Goal: Complete application form

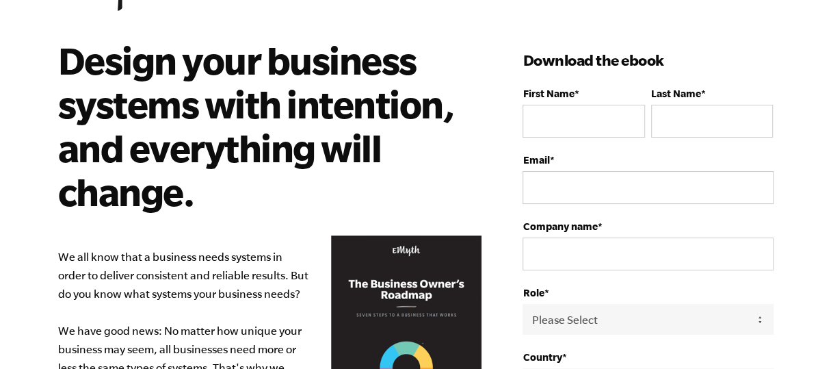
scroll to position [91, 0]
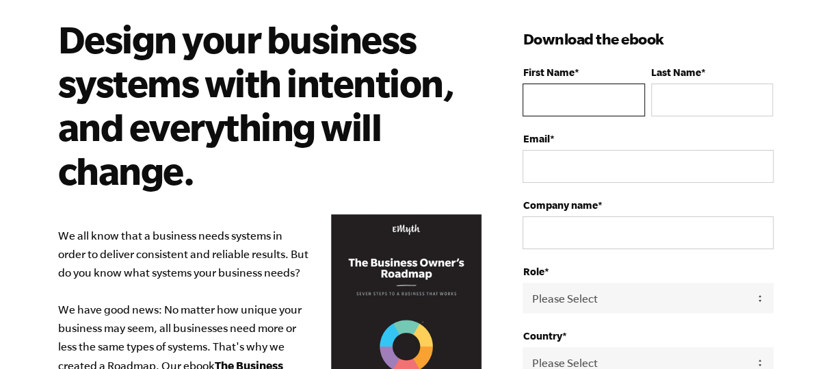
click at [539, 103] on input "First Name *" at bounding box center [584, 99] width 122 height 33
type input "[PERSON_NAME]"
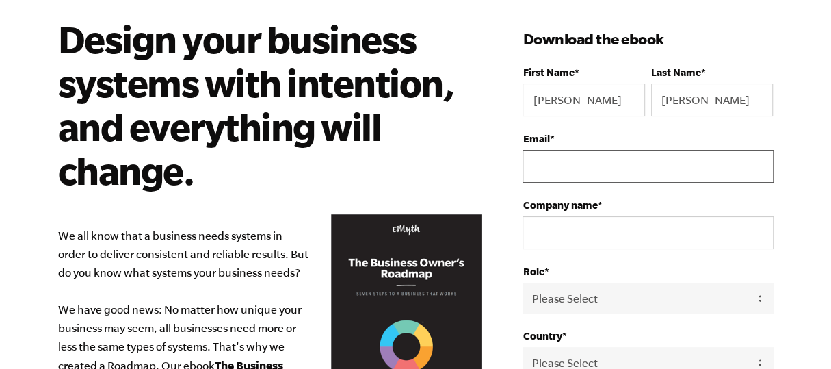
type input "[EMAIL_ADDRESS][DOMAIN_NAME]"
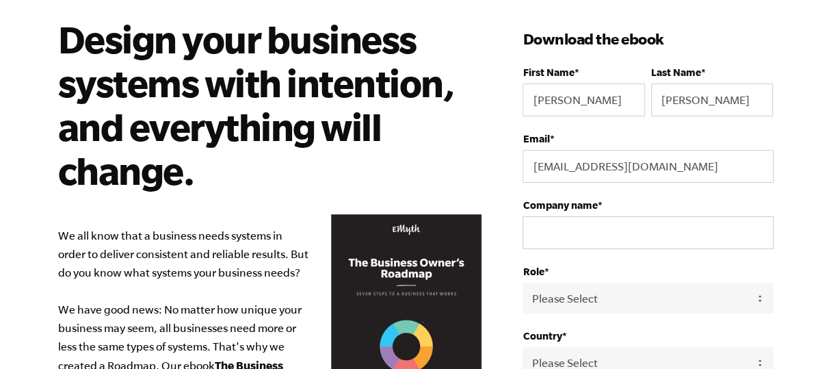
type input "6014214455"
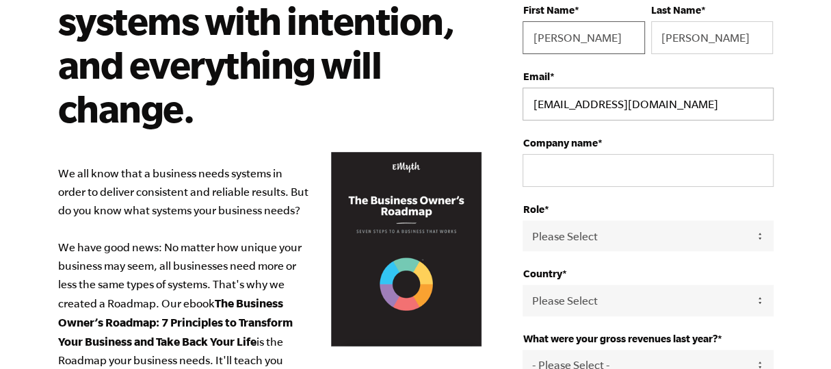
scroll to position [182, 0]
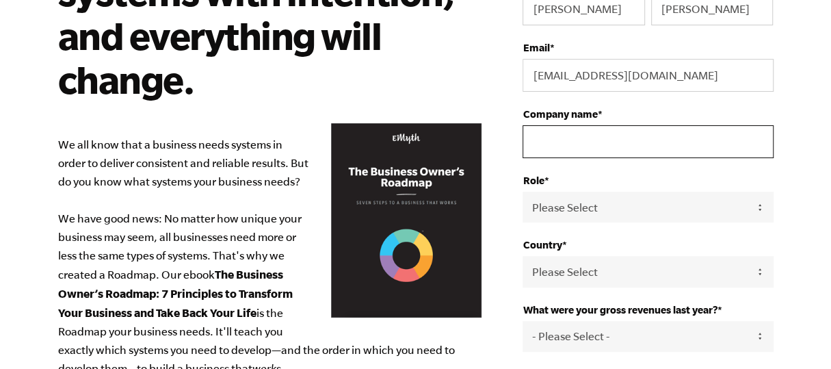
click at [565, 141] on input "Company name *" at bounding box center [648, 141] width 250 height 33
type input "Waterfront Investments LLC"
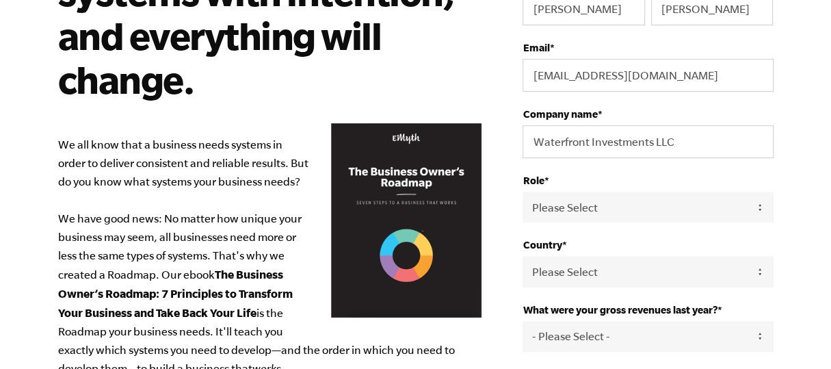
select select "[GEOGRAPHIC_DATA]"
click at [623, 203] on select "Please Select Owner Partner / Co-Owner Executive Employee / Other" at bounding box center [648, 207] width 250 height 31
select select "Owner"
click at [523, 192] on select "Please Select Owner Partner / Co-Owner Executive Employee / Other" at bounding box center [648, 207] width 250 height 31
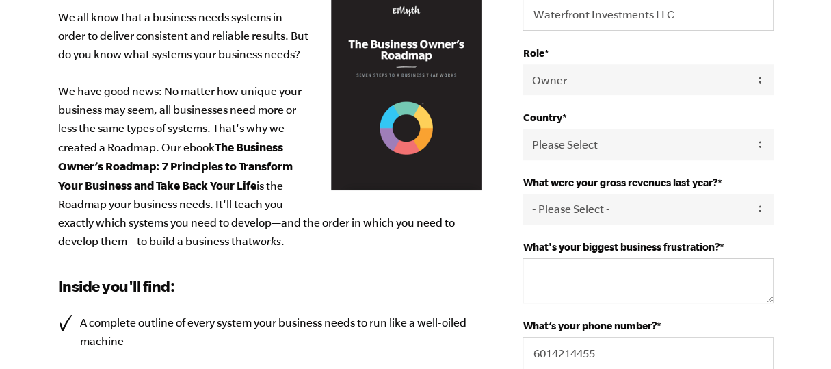
scroll to position [365, 0]
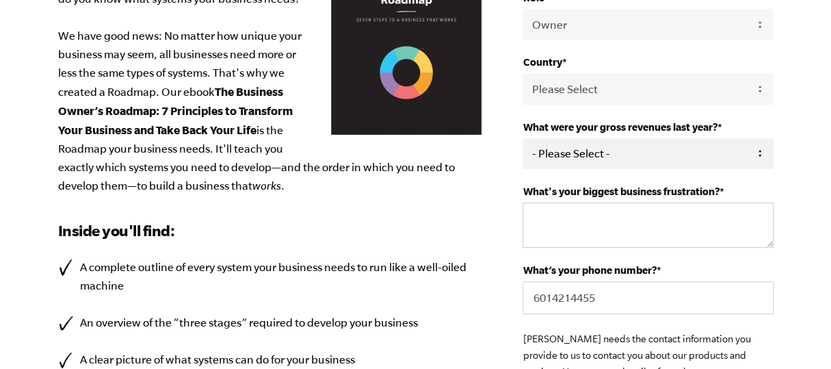
click at [757, 153] on select "- Please Select - 0-75K 76-150K 151-275K 276-500K 501-750K 751-1M 1-2.5M 2.5-5M…" at bounding box center [648, 153] width 250 height 31
select select "5-10M"
click at [523, 138] on select "- Please Select - 0-75K 76-150K 151-275K 276-500K 501-750K 751-1M 1-2.5M 2.5-5M…" at bounding box center [648, 153] width 250 height 31
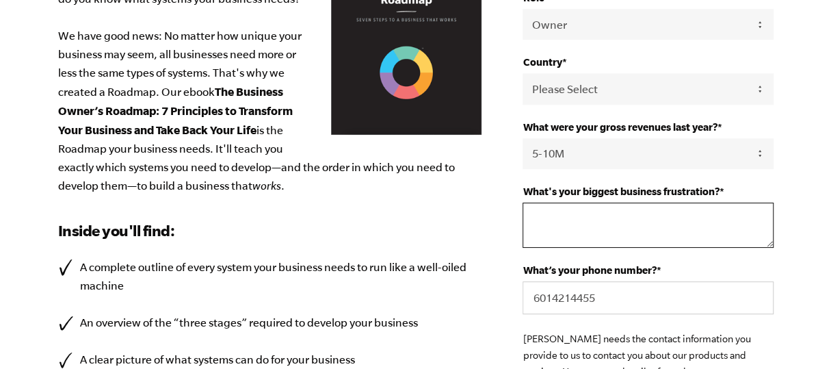
click at [595, 226] on textarea "What's your biggest business frustration? *" at bounding box center [648, 225] width 250 height 45
type textarea "time"
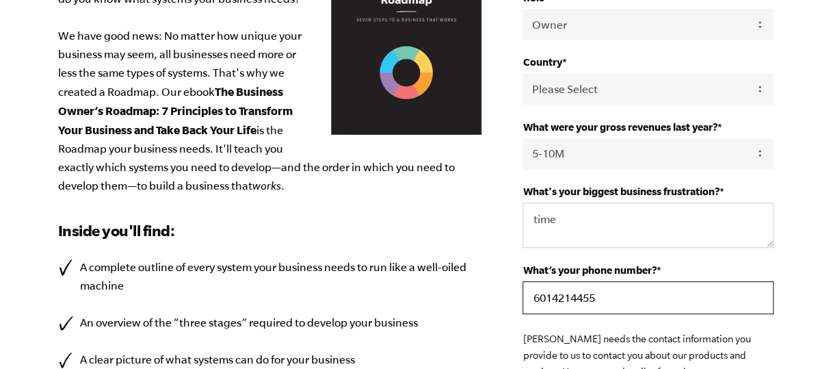
click at [601, 294] on input "6014214455" at bounding box center [648, 297] width 250 height 33
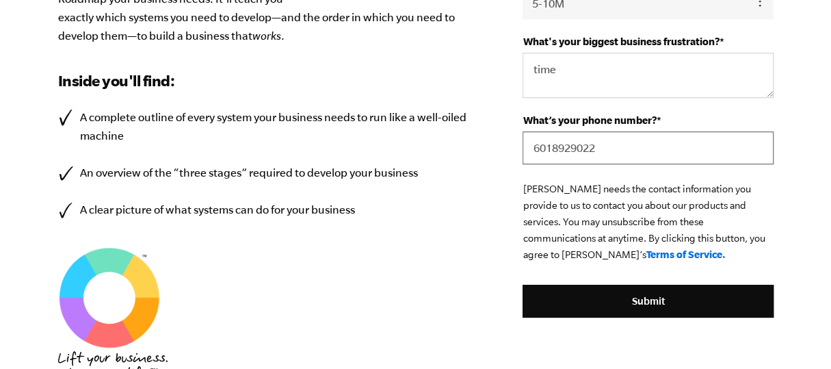
scroll to position [547, 0]
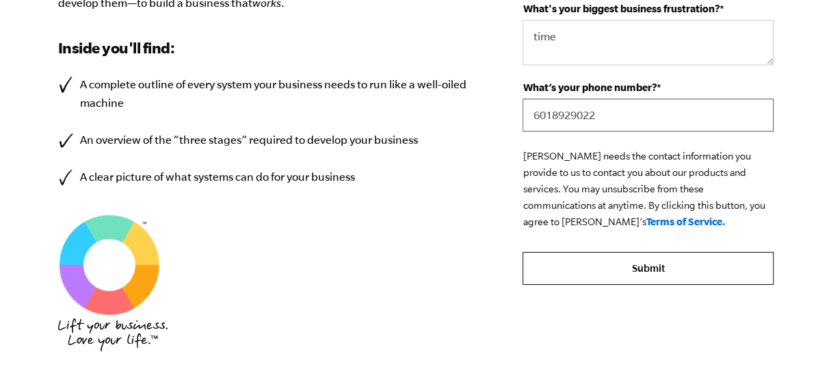
type input "6018929022"
click at [666, 264] on input "Submit" at bounding box center [648, 268] width 250 height 33
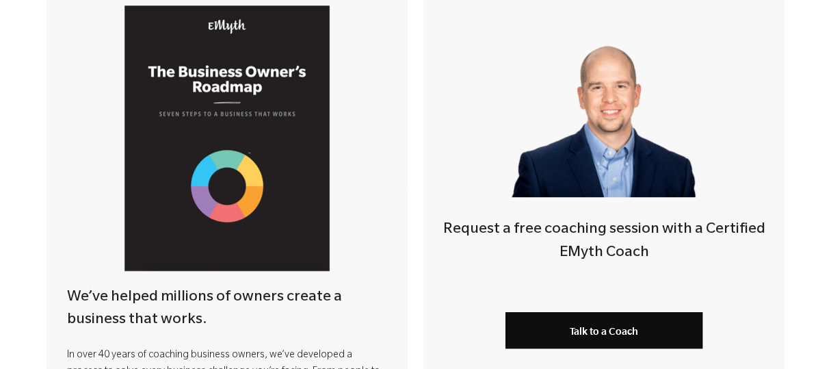
scroll to position [365, 0]
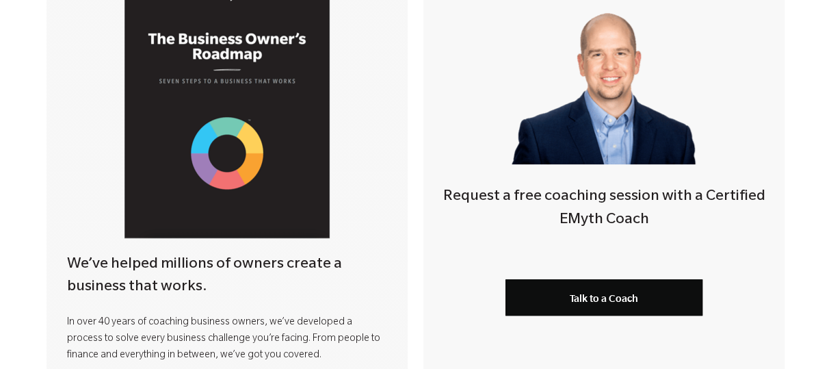
click at [285, 91] on img at bounding box center [227, 105] width 205 height 265
